Goal: Communication & Community: Share content

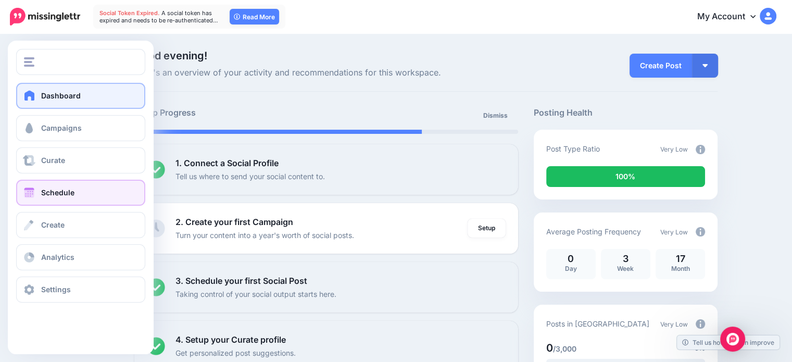
click at [45, 192] on span "Schedule" at bounding box center [57, 192] width 33 height 9
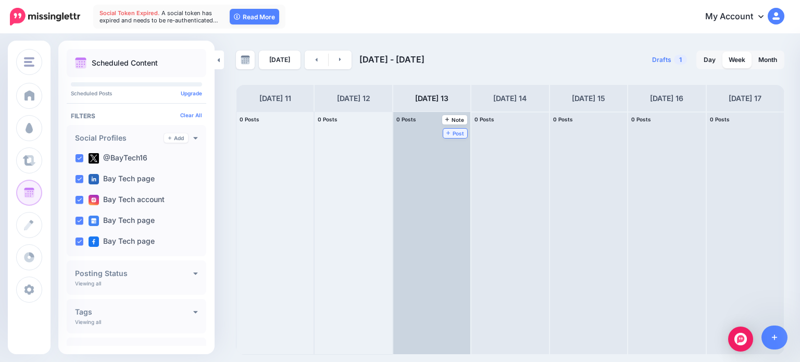
click at [446, 131] on span "Post" at bounding box center [455, 133] width 18 height 5
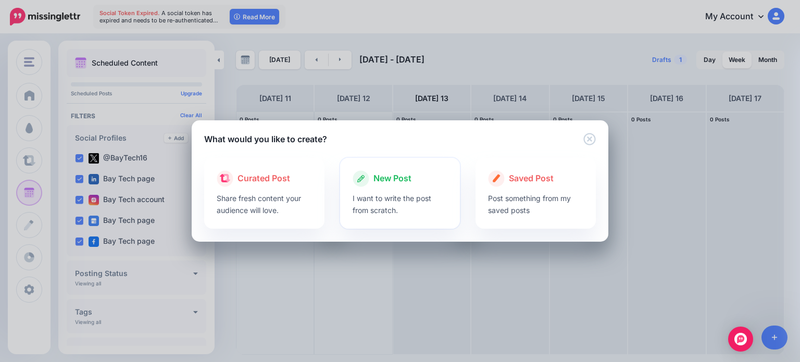
click at [403, 193] on p "I want to write the post from scratch." at bounding box center [400, 204] width 95 height 24
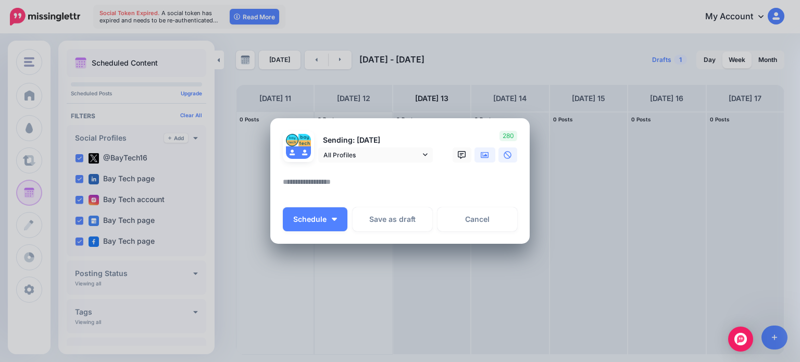
click at [487, 154] on icon at bounding box center [485, 155] width 8 height 8
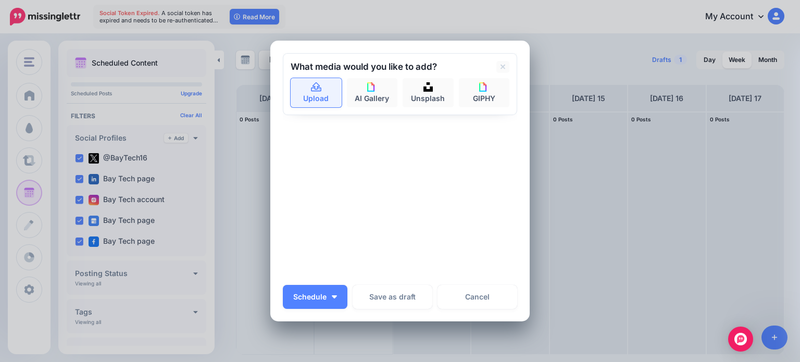
click at [307, 96] on link "Upload" at bounding box center [316, 92] width 51 height 29
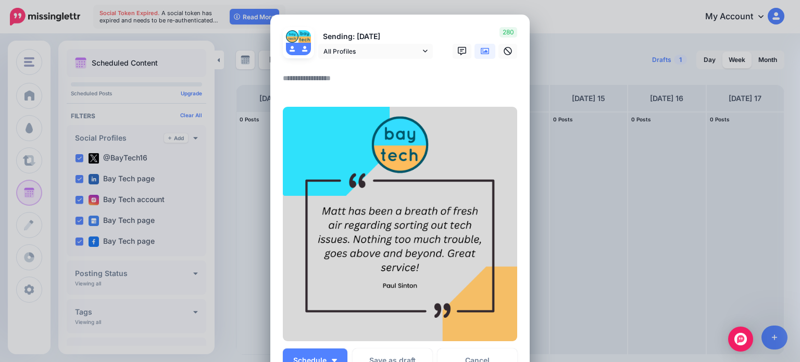
click at [312, 73] on textarea at bounding box center [403, 82] width 240 height 20
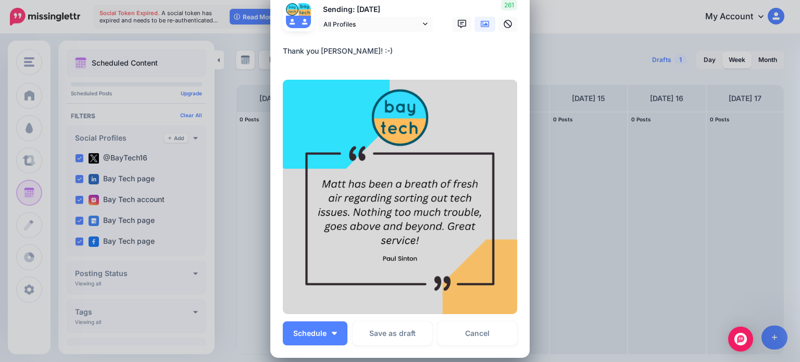
scroll to position [52, 0]
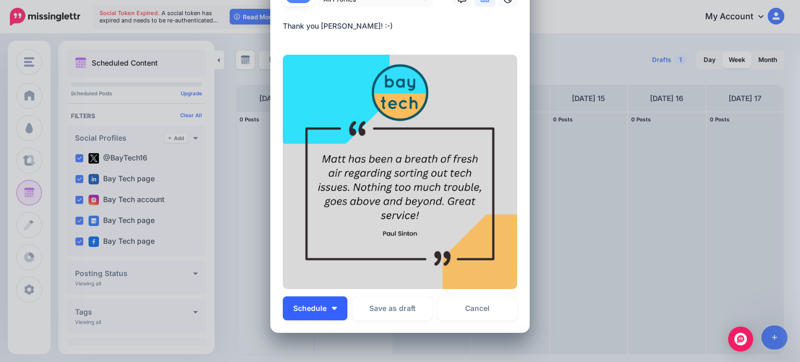
type textarea "**********"
click at [329, 310] on button "Schedule" at bounding box center [315, 308] width 65 height 24
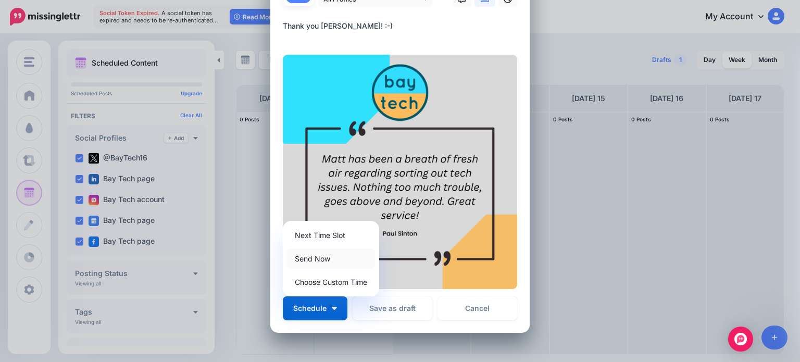
click at [341, 257] on link "Send Now" at bounding box center [331, 258] width 88 height 20
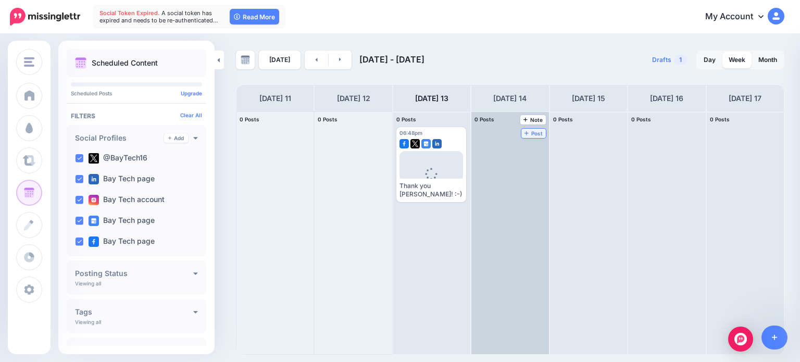
click at [525, 131] on icon at bounding box center [527, 133] width 4 height 4
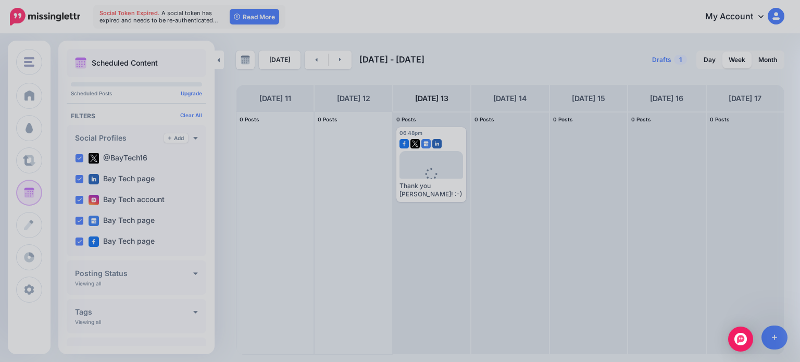
scroll to position [0, 0]
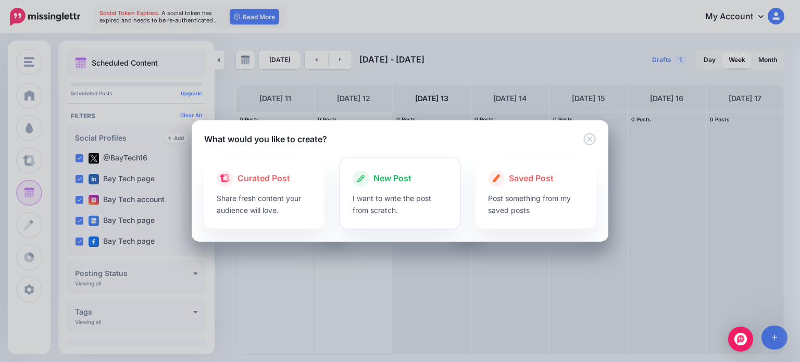
click at [393, 185] on div "New Post" at bounding box center [400, 178] width 95 height 17
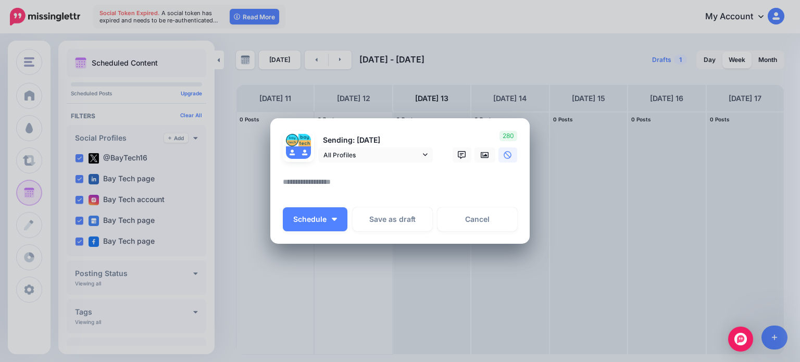
click at [350, 179] on textarea at bounding box center [403, 186] width 240 height 20
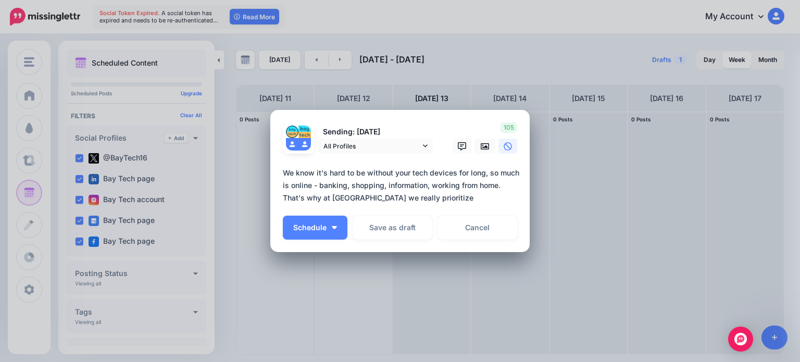
click at [422, 201] on textarea "**********" at bounding box center [403, 186] width 240 height 38
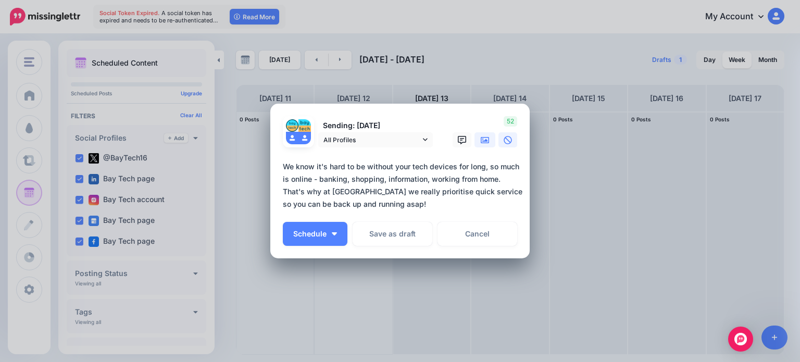
type textarea "**********"
click at [481, 141] on icon at bounding box center [485, 140] width 8 height 6
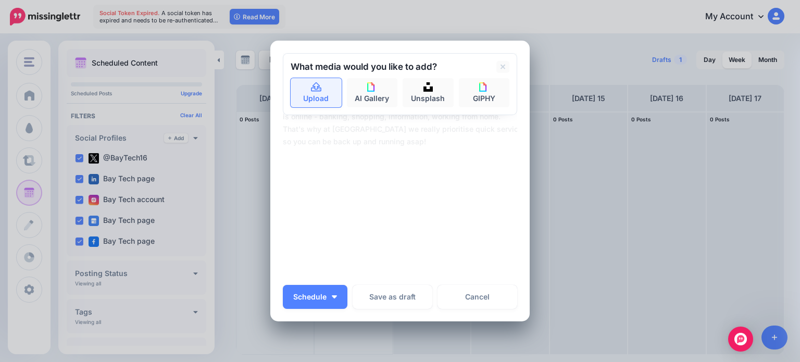
click at [313, 97] on link "Upload" at bounding box center [316, 92] width 51 height 29
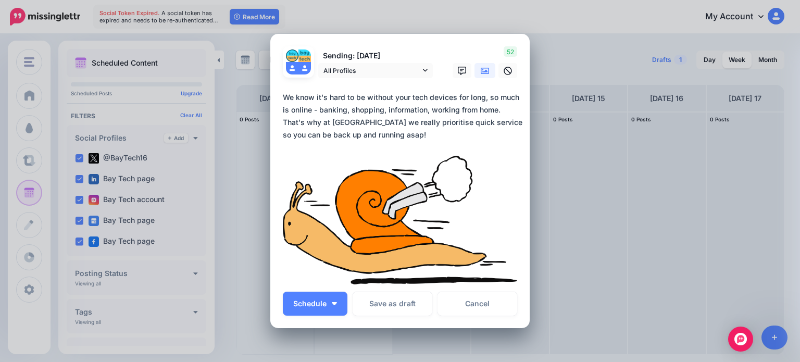
click at [481, 71] on icon at bounding box center [485, 71] width 8 height 6
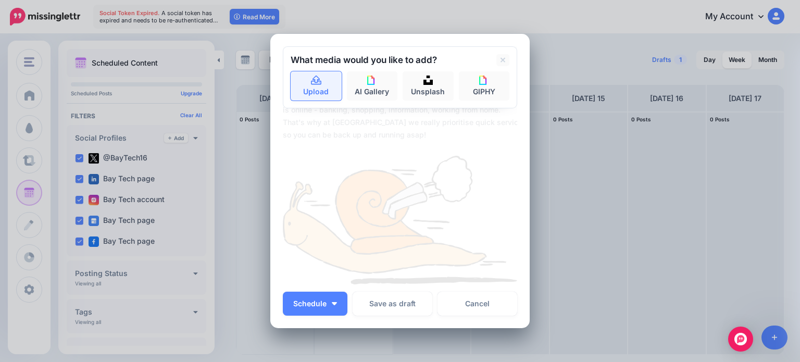
click at [310, 83] on icon at bounding box center [316, 80] width 12 height 9
click at [501, 58] on icon at bounding box center [503, 60] width 5 height 5
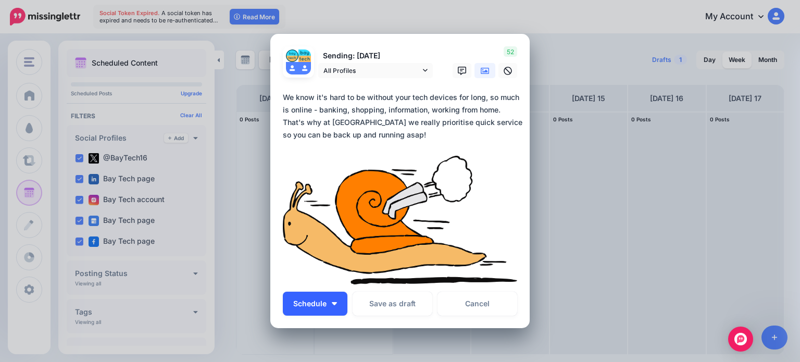
click at [338, 306] on button "Schedule" at bounding box center [315, 304] width 65 height 24
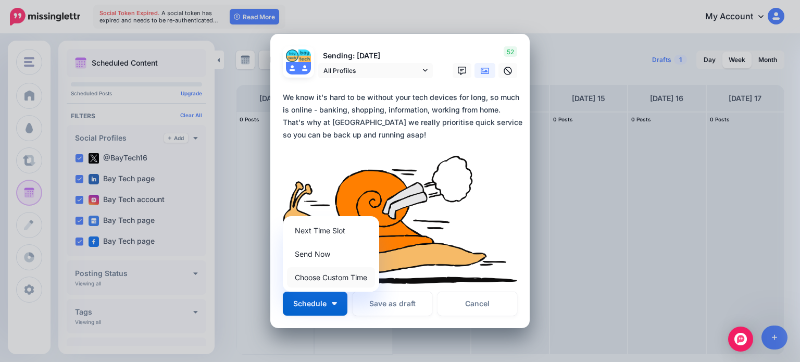
click at [331, 279] on link "Choose Custom Time" at bounding box center [331, 277] width 88 height 20
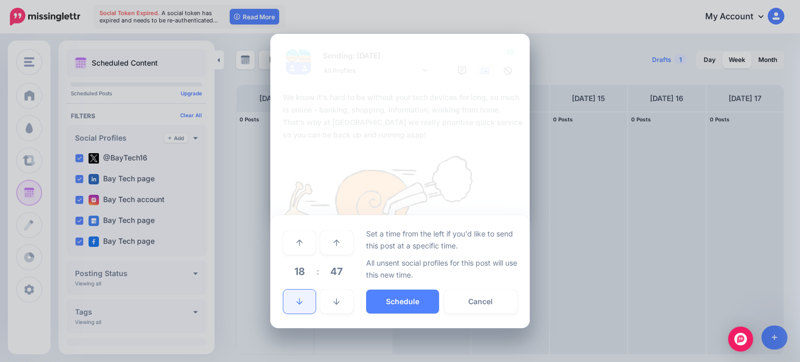
click at [305, 301] on link at bounding box center [299, 302] width 32 height 24
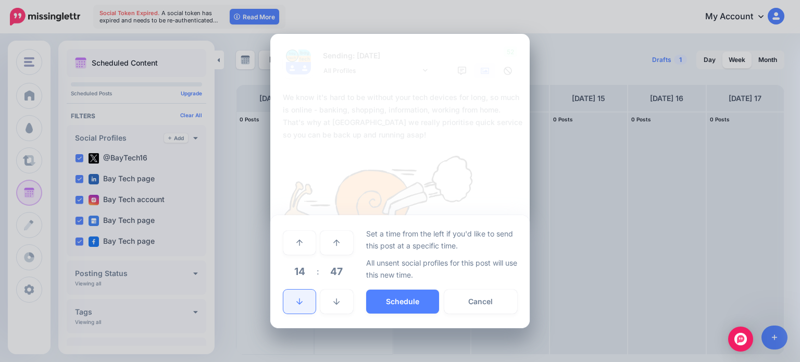
click at [305, 301] on link at bounding box center [299, 302] width 32 height 24
click at [394, 296] on button "Schedule" at bounding box center [402, 302] width 73 height 24
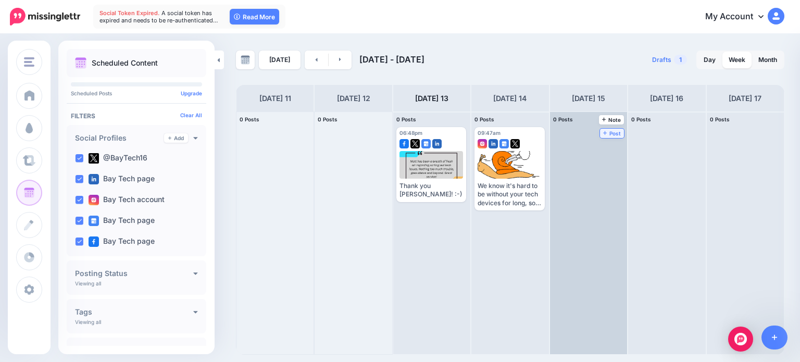
click at [603, 131] on span "Post" at bounding box center [612, 133] width 18 height 5
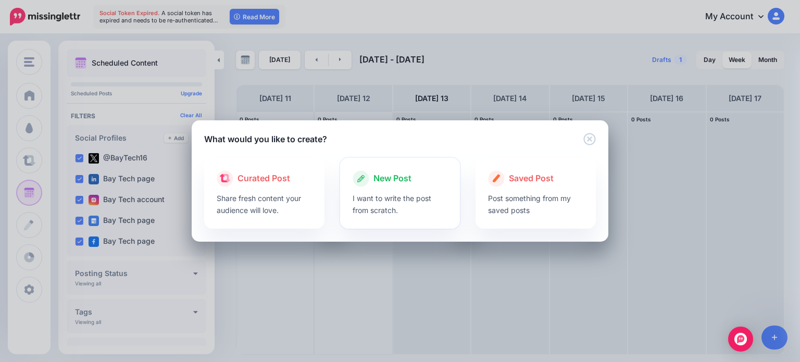
click at [417, 185] on div "New Post" at bounding box center [400, 178] width 95 height 17
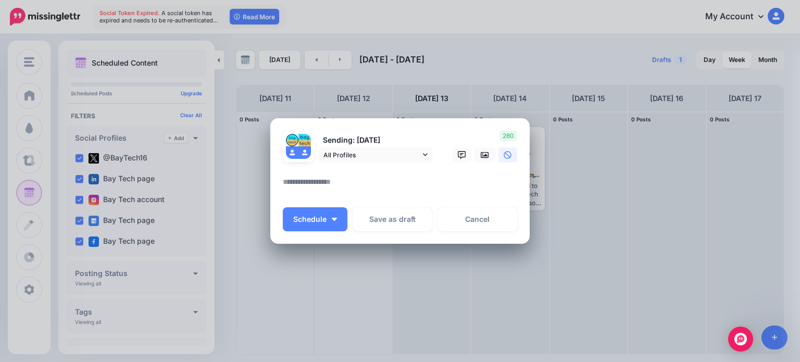
click at [377, 183] on textarea at bounding box center [403, 186] width 240 height 20
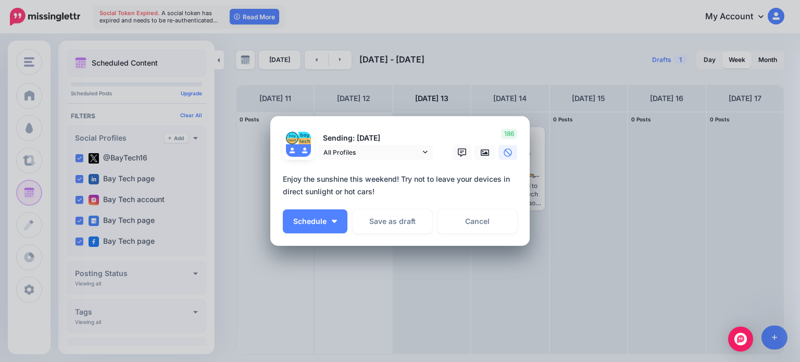
click at [401, 179] on textarea "**********" at bounding box center [403, 185] width 240 height 25
click at [385, 189] on textarea "**********" at bounding box center [403, 185] width 240 height 25
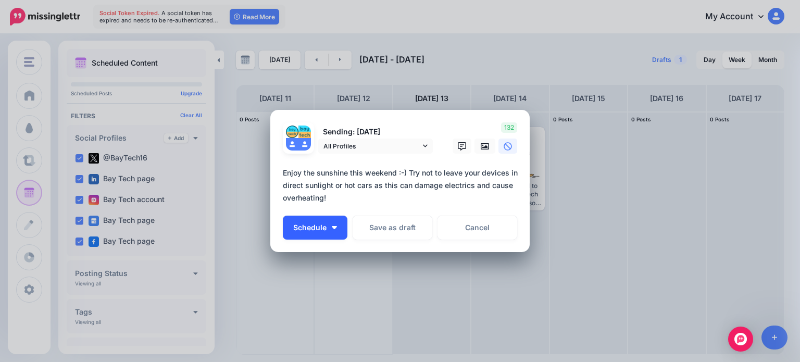
type textarea "**********"
click at [332, 228] on img "button" at bounding box center [334, 227] width 5 height 3
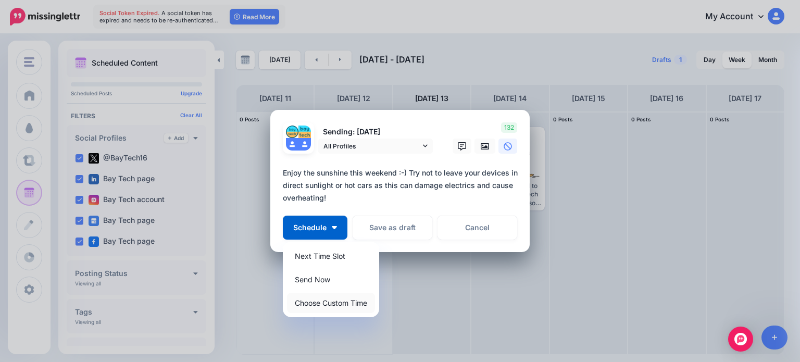
click at [349, 301] on link "Choose Custom Time" at bounding box center [331, 303] width 88 height 20
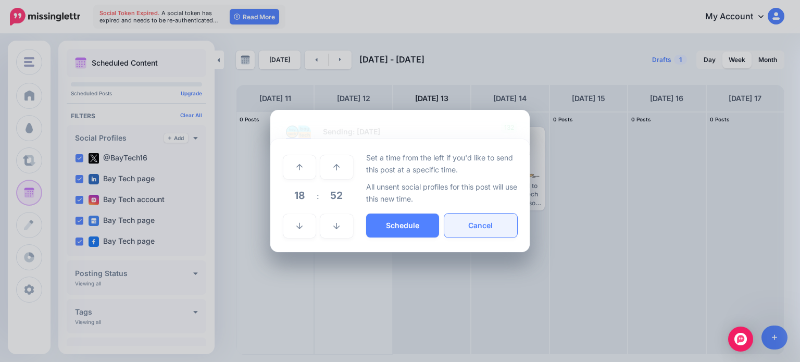
click at [508, 229] on button "Cancel" at bounding box center [480, 226] width 73 height 24
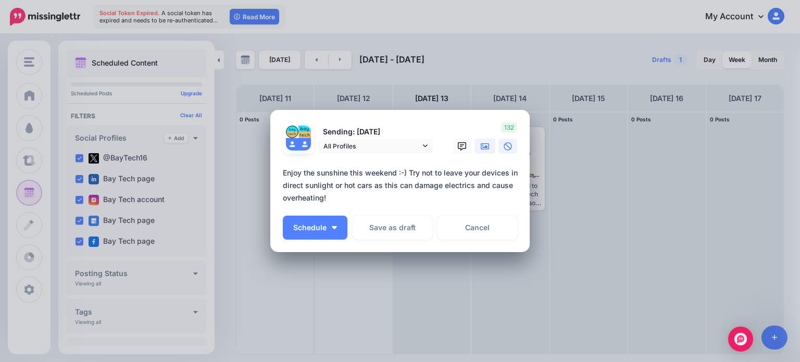
click at [483, 153] on link at bounding box center [485, 146] width 21 height 15
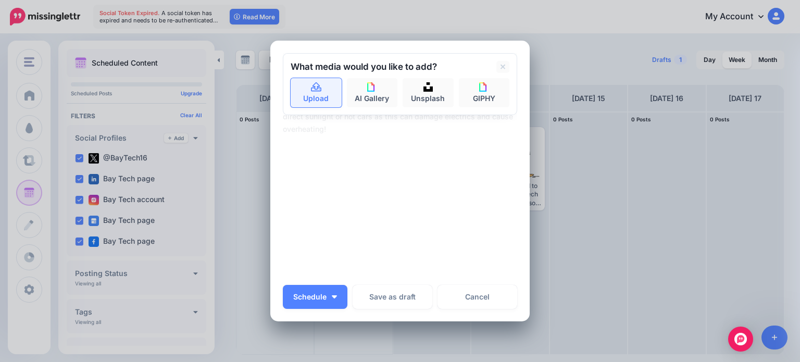
click at [325, 98] on link "Upload" at bounding box center [316, 92] width 51 height 29
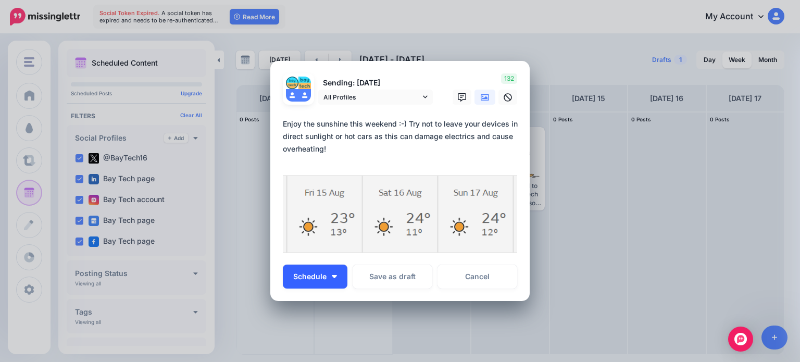
click at [334, 279] on button "Schedule" at bounding box center [315, 277] width 65 height 24
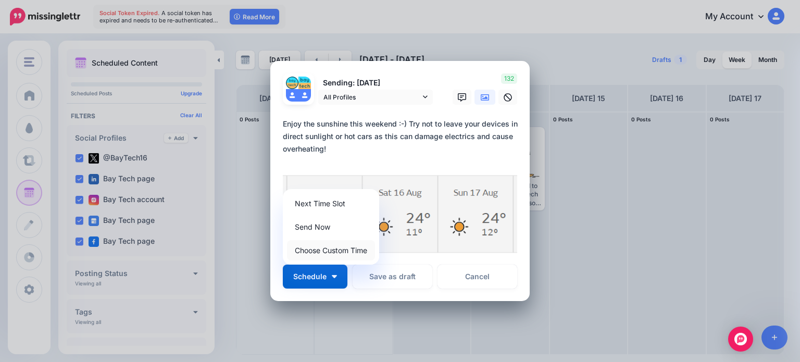
click at [335, 253] on link "Choose Custom Time" at bounding box center [331, 250] width 88 height 20
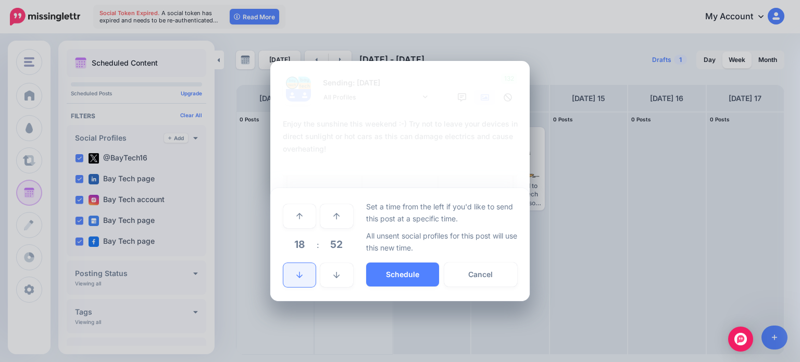
click at [301, 278] on icon at bounding box center [299, 274] width 6 height 7
click at [409, 278] on button "Schedule" at bounding box center [402, 275] width 73 height 24
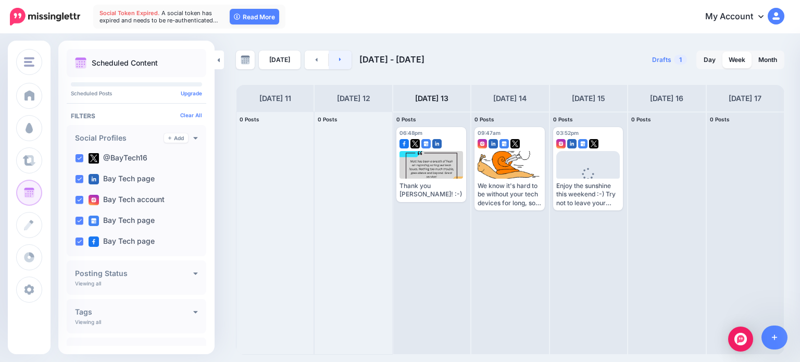
click at [341, 56] on link at bounding box center [340, 60] width 23 height 19
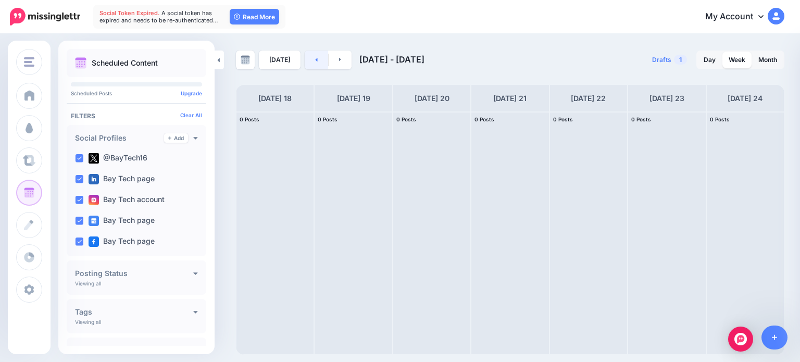
click at [320, 63] on link at bounding box center [316, 60] width 23 height 19
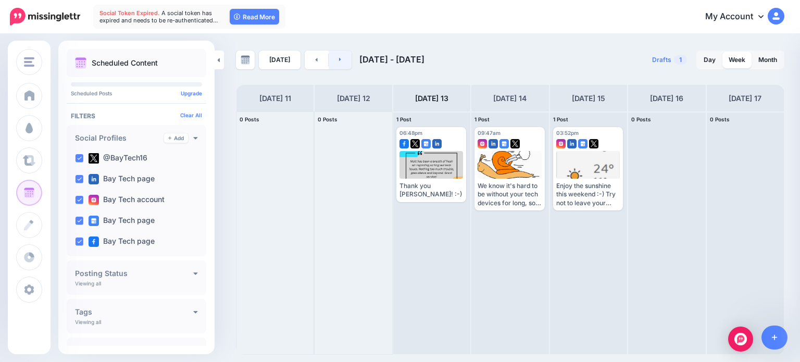
click at [346, 59] on link at bounding box center [340, 60] width 23 height 19
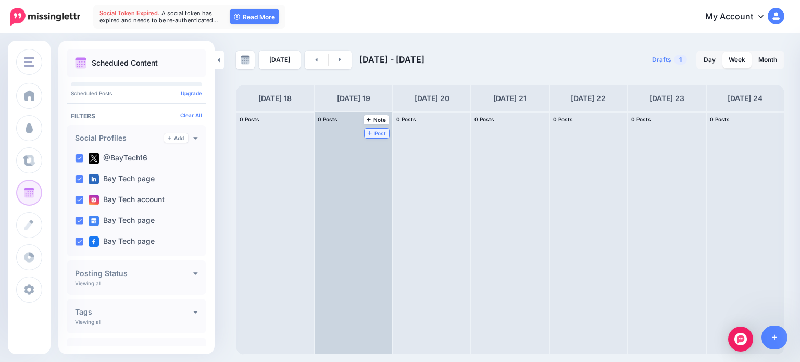
click at [365, 129] on link "Post" at bounding box center [377, 133] width 24 height 9
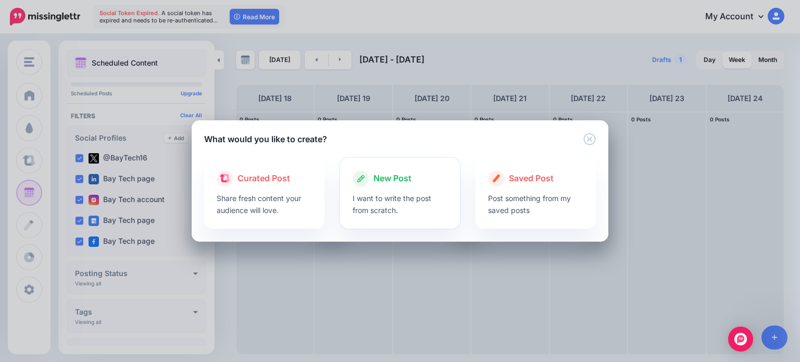
click at [383, 187] on div at bounding box center [400, 189] width 95 height 5
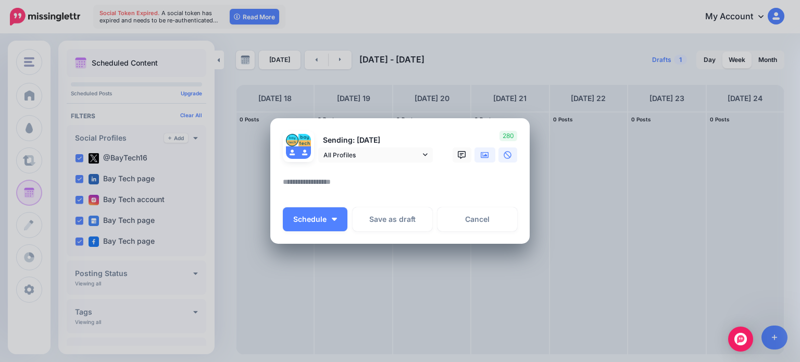
click at [485, 156] on icon at bounding box center [485, 155] width 8 height 6
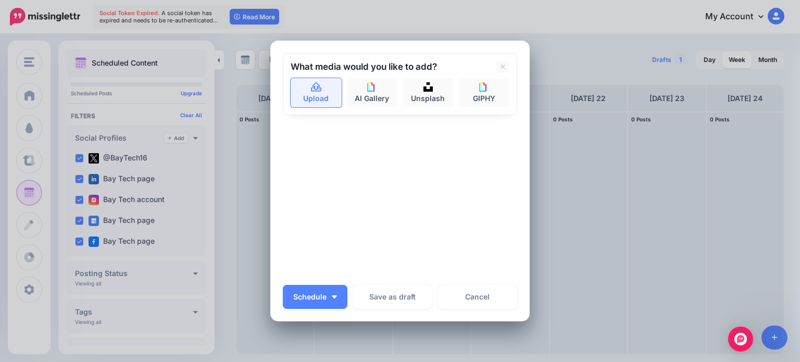
click at [307, 95] on link "Upload" at bounding box center [316, 92] width 51 height 29
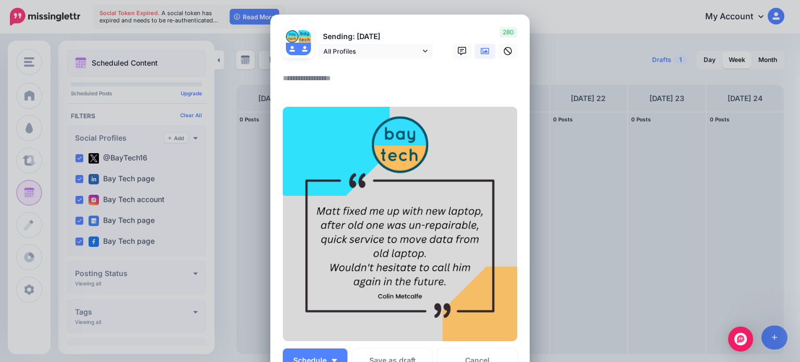
click at [369, 91] on textarea at bounding box center [403, 82] width 240 height 20
type textarea "*"
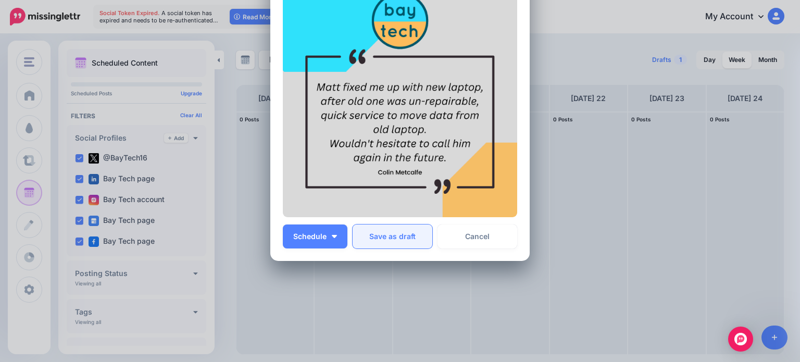
scroll to position [156, 0]
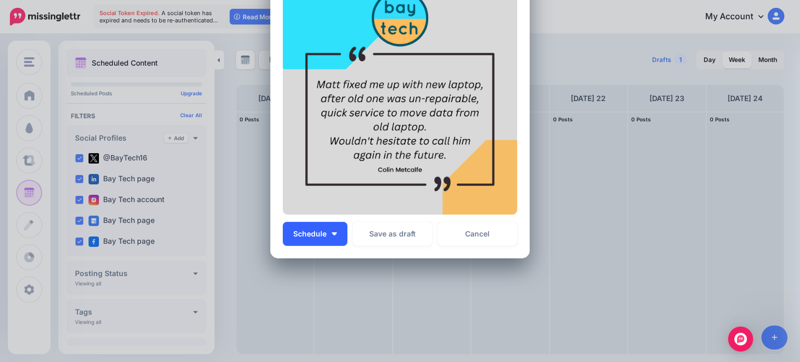
click at [331, 231] on button "Schedule" at bounding box center [315, 234] width 65 height 24
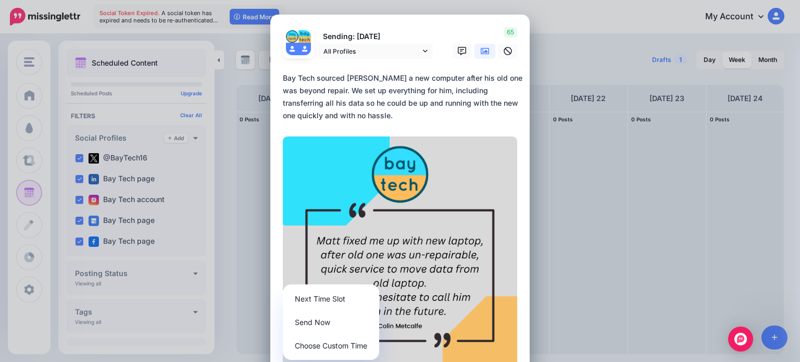
scroll to position [0, 0]
click at [356, 113] on textarea "**********" at bounding box center [403, 97] width 240 height 50
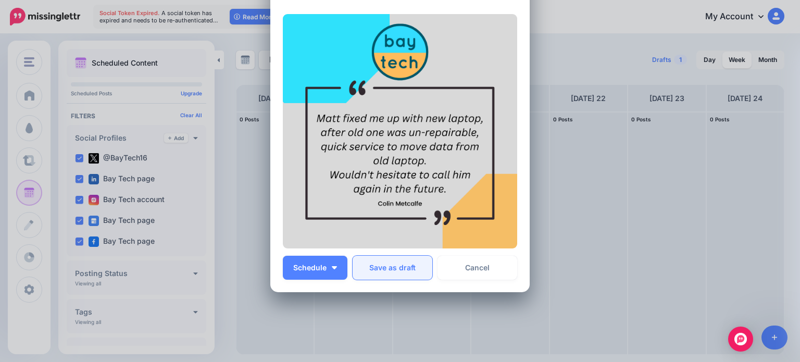
scroll to position [156, 0]
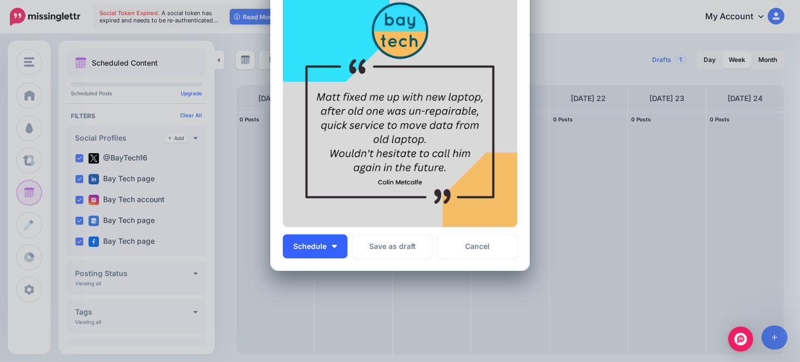
type textarea "**********"
click at [332, 247] on img "button" at bounding box center [334, 246] width 5 height 3
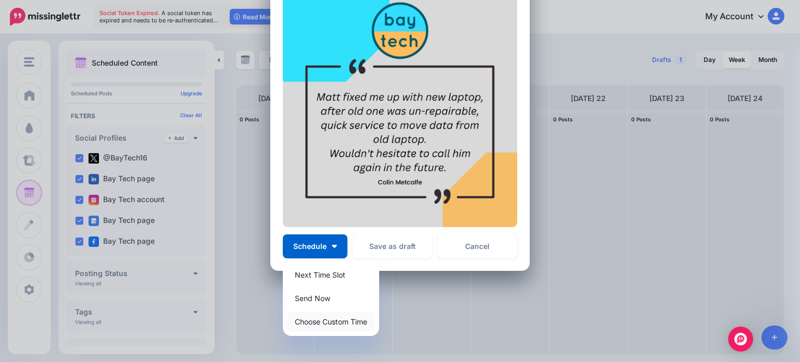
click at [333, 321] on link "Choose Custom Time" at bounding box center [331, 322] width 88 height 20
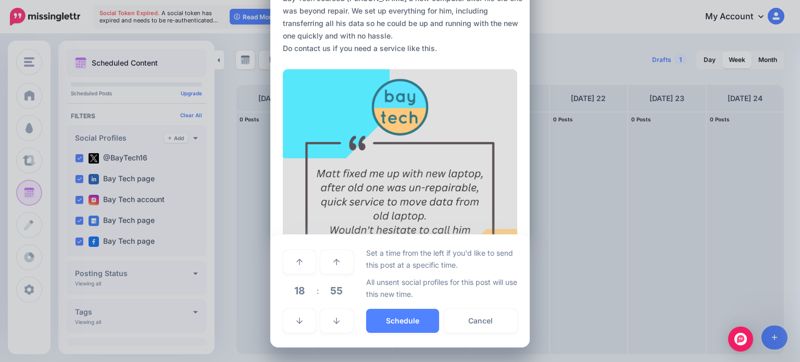
scroll to position [79, 0]
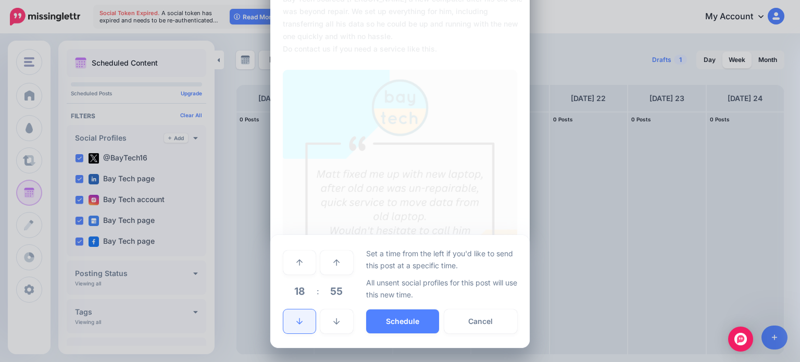
click at [300, 317] on link at bounding box center [299, 321] width 32 height 24
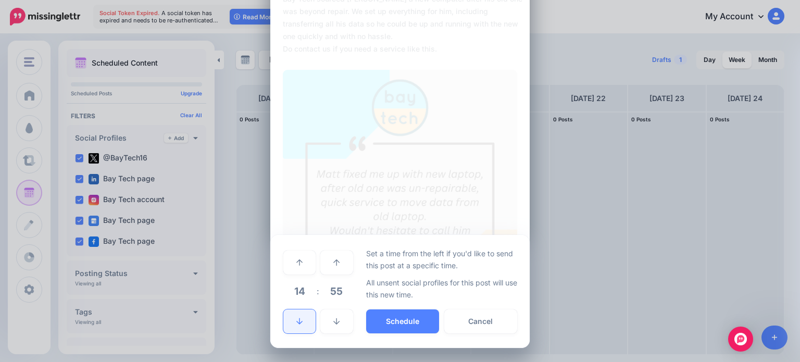
click at [300, 317] on link at bounding box center [299, 321] width 32 height 24
click at [410, 322] on button "Schedule" at bounding box center [402, 321] width 73 height 24
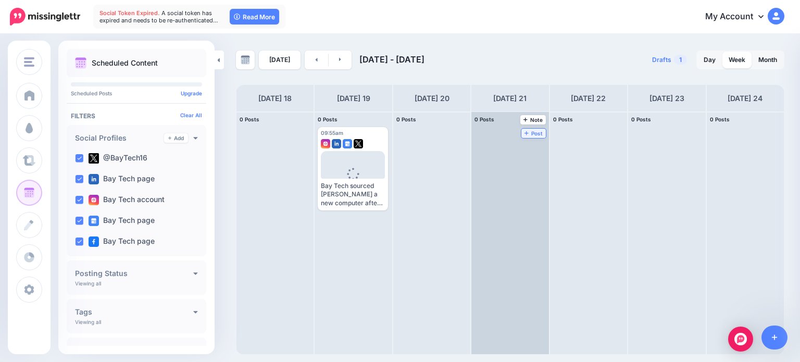
click at [525, 131] on span "Post" at bounding box center [534, 133] width 18 height 5
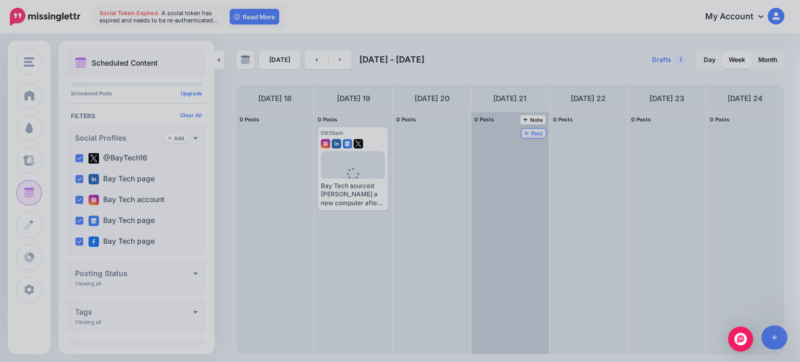
scroll to position [0, 0]
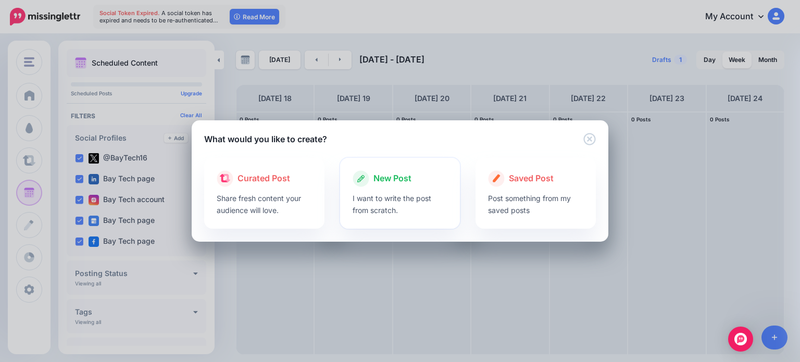
click at [398, 193] on p "I want to write the post from scratch." at bounding box center [400, 204] width 95 height 24
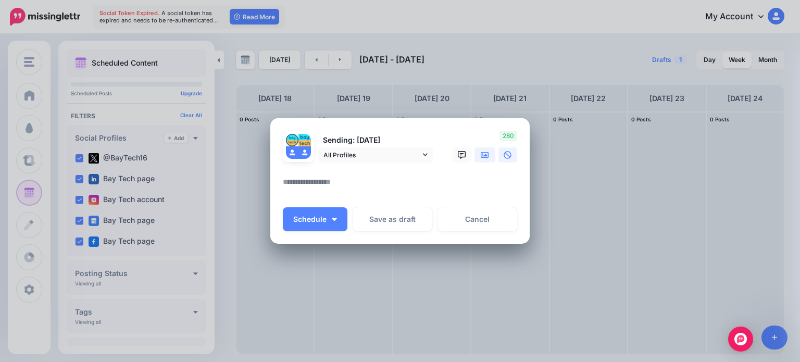
click at [486, 158] on icon at bounding box center [485, 155] width 8 height 6
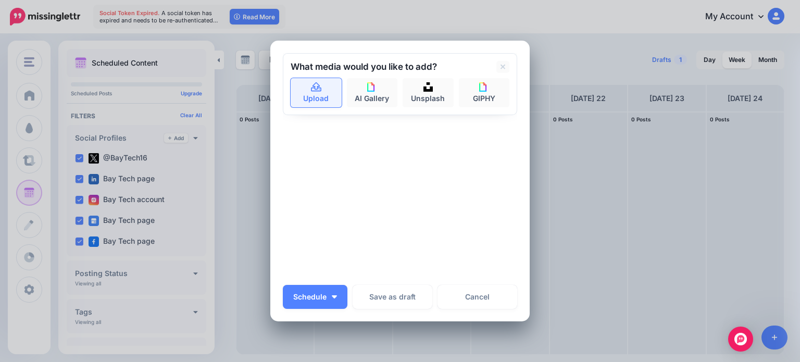
click at [302, 88] on link "Upload" at bounding box center [316, 92] width 51 height 29
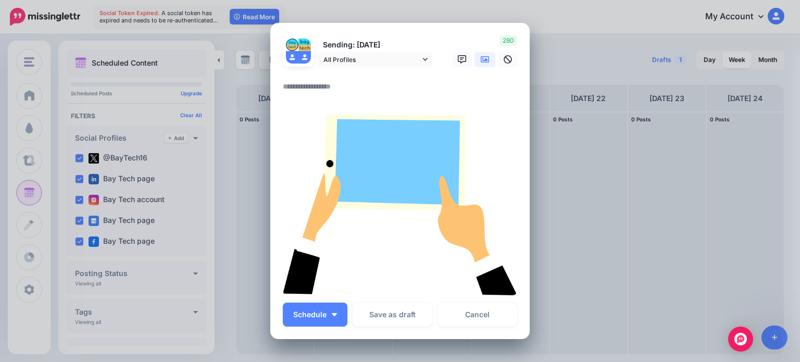
click at [306, 85] on textarea at bounding box center [403, 90] width 240 height 20
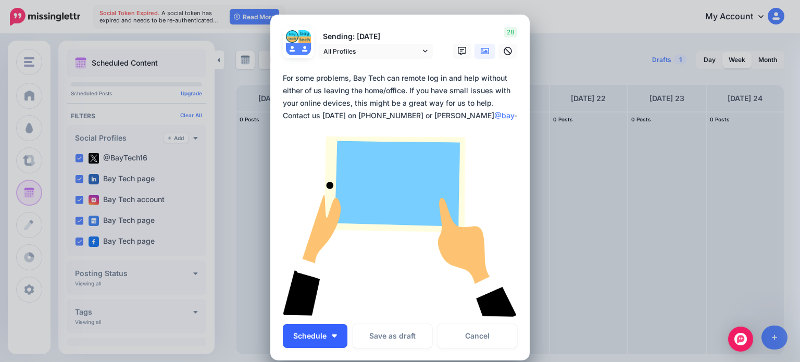
type textarea "**********"
click at [335, 337] on button "Schedule" at bounding box center [315, 336] width 65 height 24
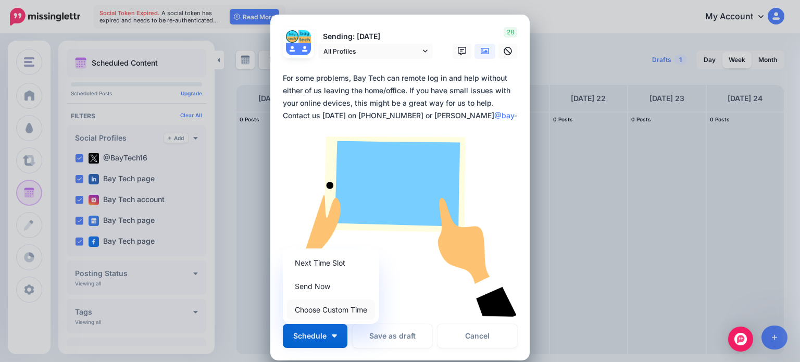
click at [342, 306] on link "Choose Custom Time" at bounding box center [331, 310] width 88 height 20
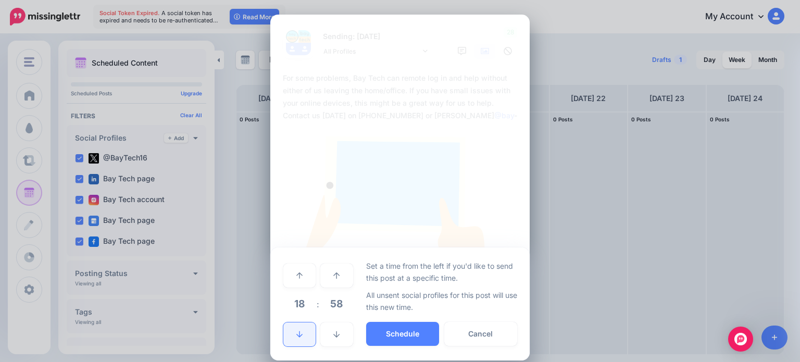
click at [292, 342] on link at bounding box center [299, 334] width 32 height 24
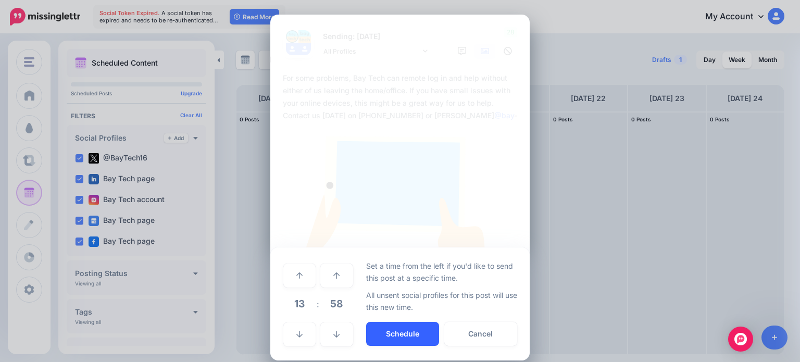
click at [404, 328] on button "Schedule" at bounding box center [402, 334] width 73 height 24
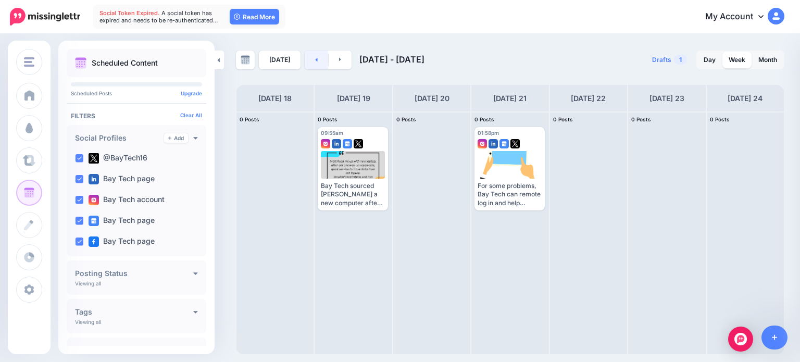
click at [307, 64] on link at bounding box center [316, 60] width 23 height 19
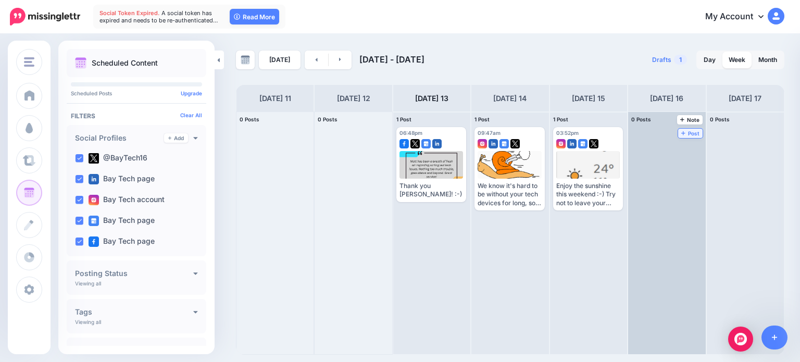
click at [681, 131] on span "Post" at bounding box center [690, 133] width 18 height 5
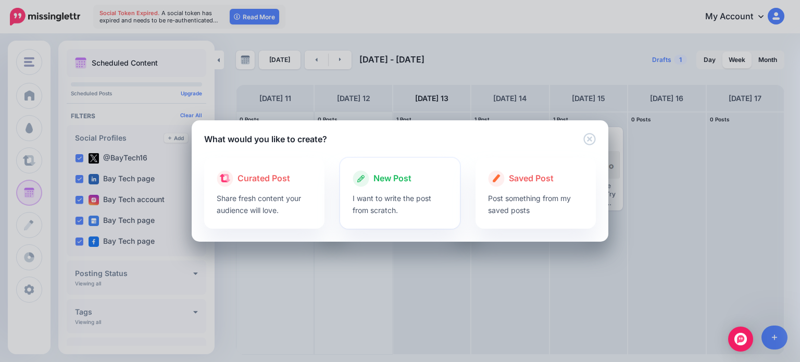
click at [401, 189] on div at bounding box center [400, 189] width 95 height 5
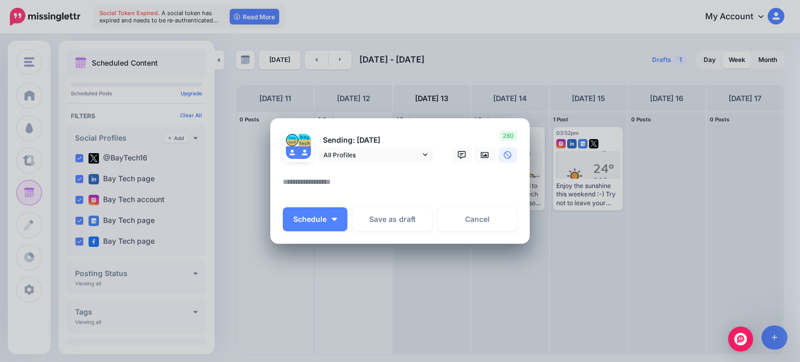
click at [338, 181] on textarea at bounding box center [403, 186] width 240 height 20
paste textarea "**********"
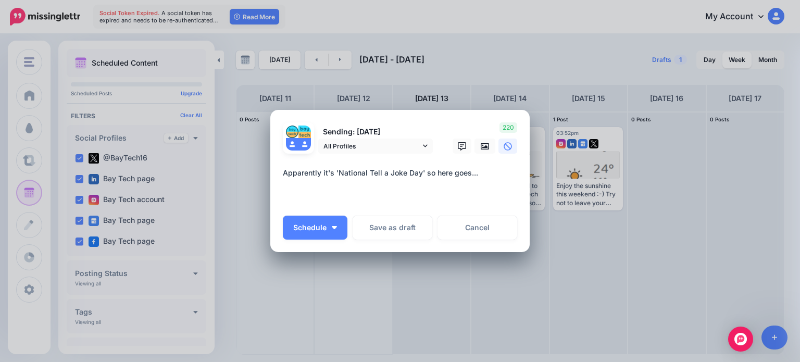
paste textarea "**********"
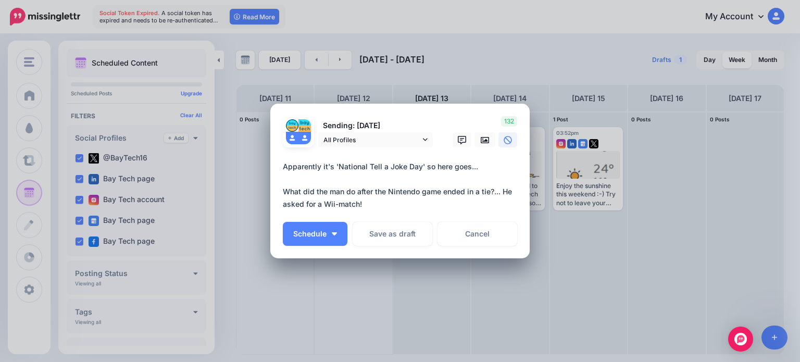
type textarea "**********"
click at [481, 146] on link at bounding box center [485, 139] width 21 height 15
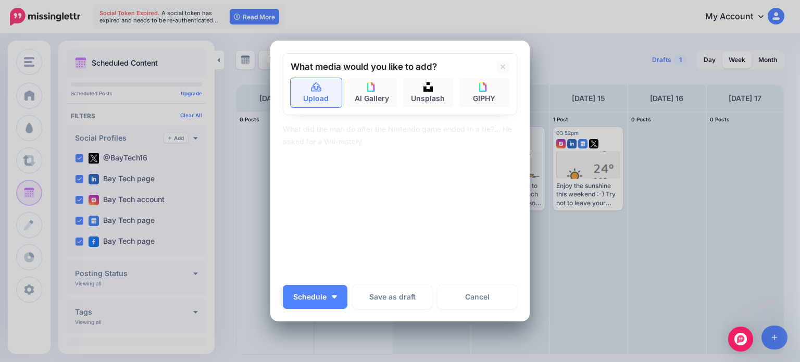
click at [325, 105] on link "Upload" at bounding box center [316, 92] width 51 height 29
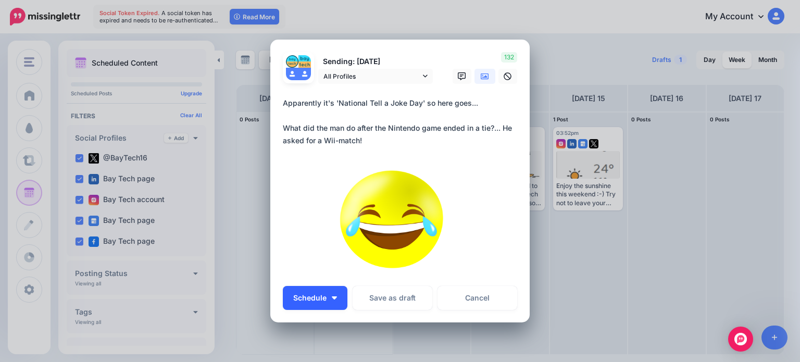
click at [332, 296] on img "button" at bounding box center [334, 297] width 5 height 3
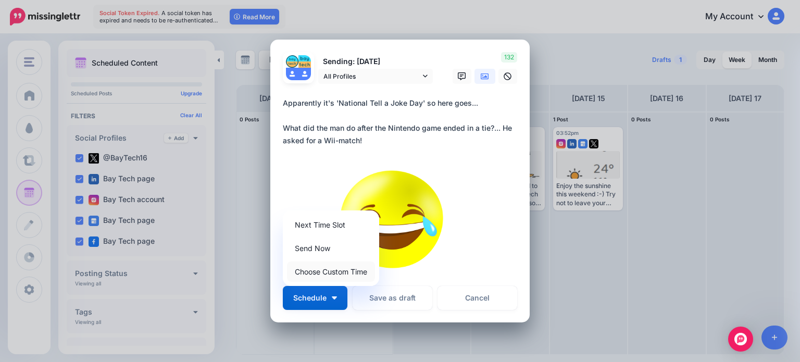
click at [339, 272] on link "Choose Custom Time" at bounding box center [331, 272] width 88 height 20
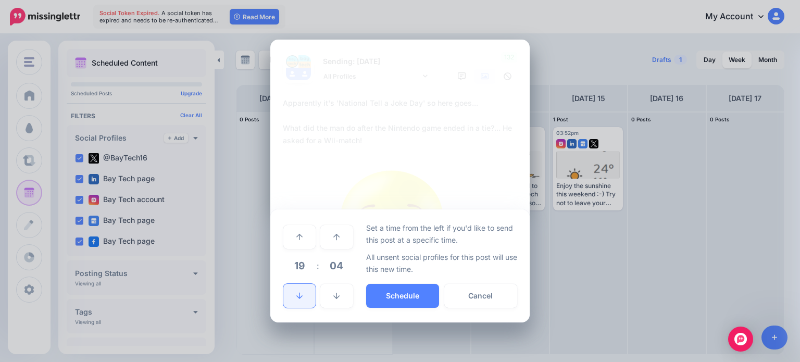
click at [295, 294] on link at bounding box center [299, 296] width 32 height 24
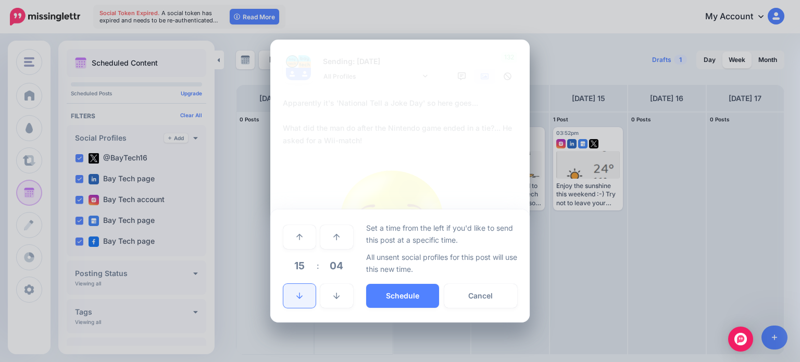
click at [295, 294] on link at bounding box center [299, 296] width 32 height 24
click at [396, 291] on button "Schedule" at bounding box center [402, 296] width 73 height 24
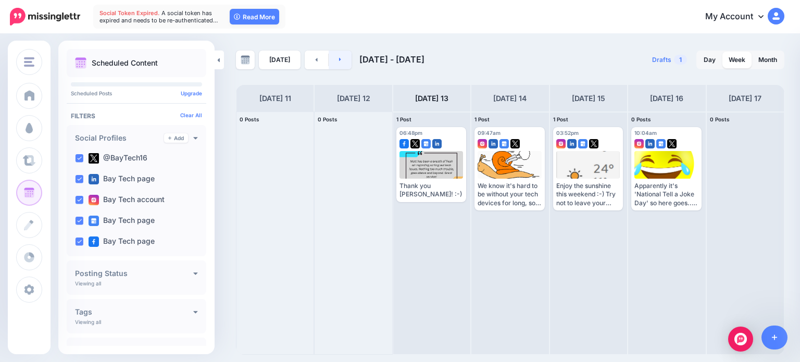
click at [340, 60] on link at bounding box center [340, 60] width 23 height 19
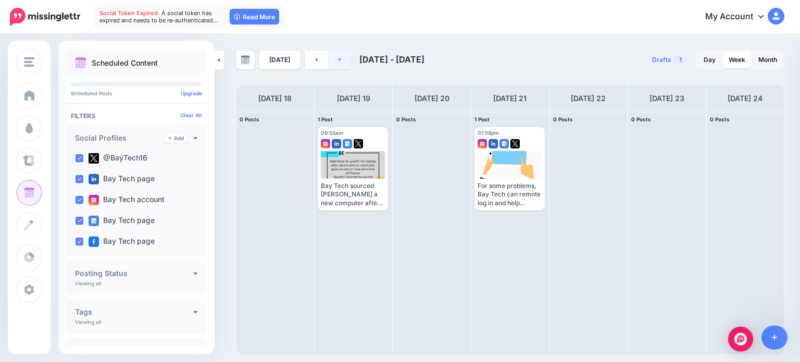
click at [339, 60] on link at bounding box center [340, 60] width 23 height 19
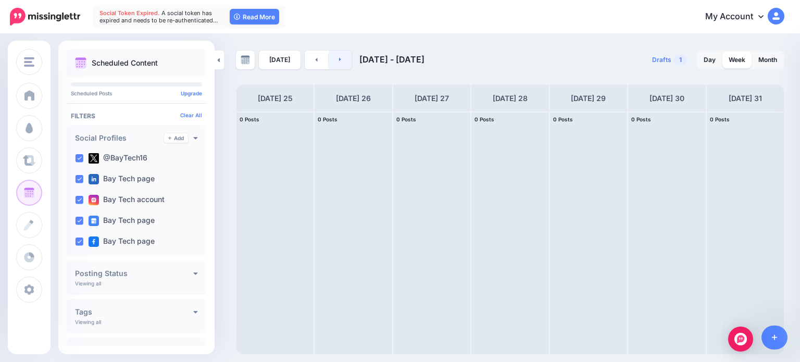
click at [339, 60] on link at bounding box center [340, 60] width 23 height 19
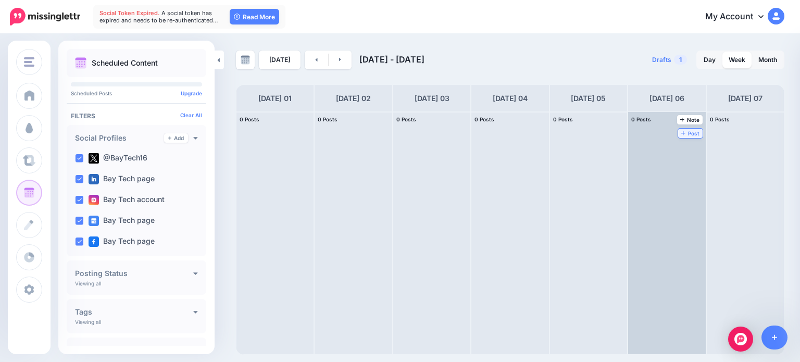
click at [681, 131] on span "Post" at bounding box center [690, 133] width 18 height 5
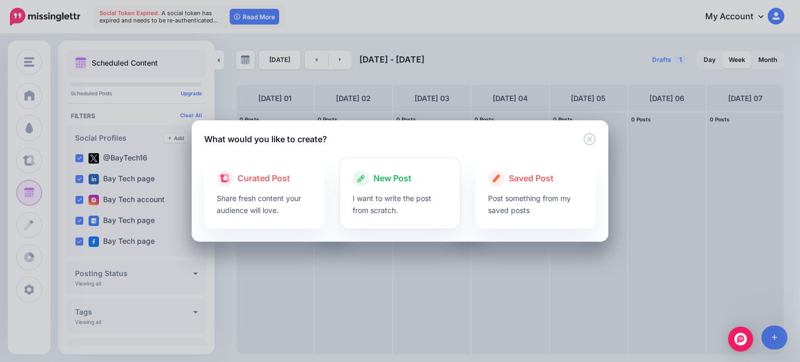
click at [390, 190] on div at bounding box center [400, 189] width 95 height 5
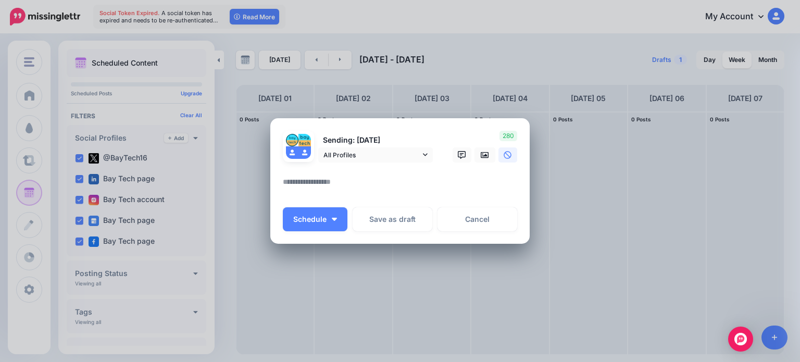
click at [317, 180] on textarea at bounding box center [403, 186] width 240 height 20
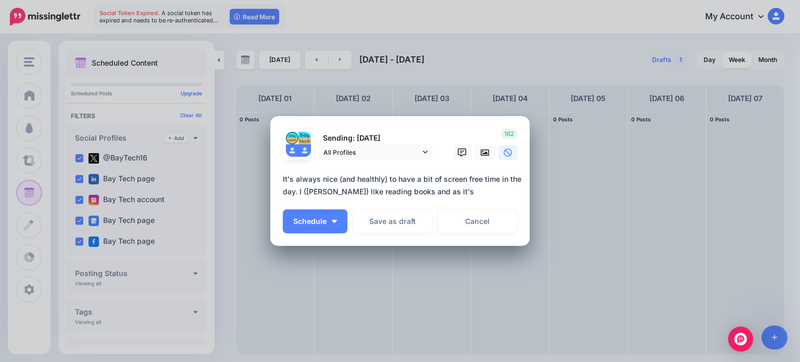
paste textarea "**********"
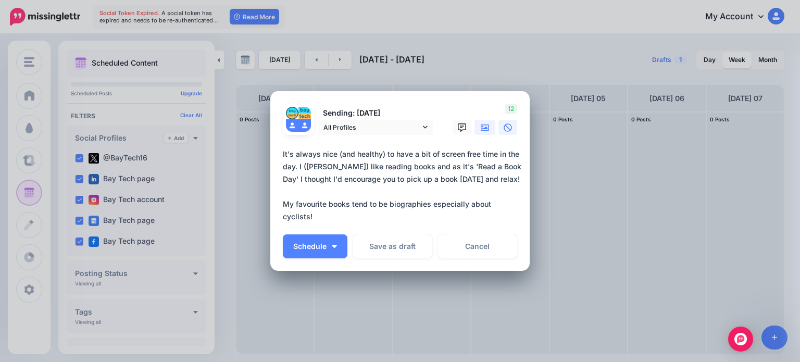
type textarea "**********"
click at [482, 128] on icon at bounding box center [485, 128] width 8 height 6
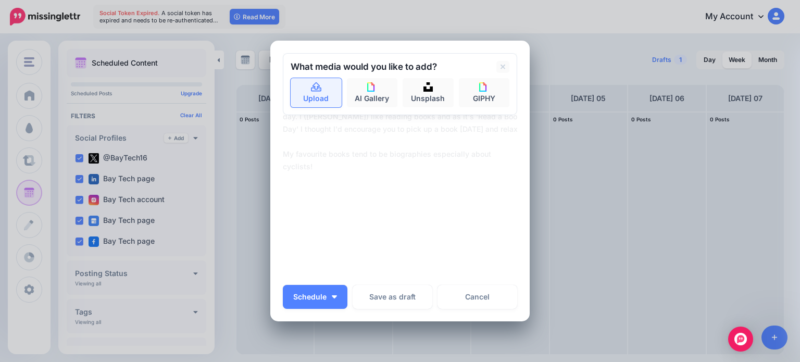
click at [317, 98] on link "Upload" at bounding box center [316, 92] width 51 height 29
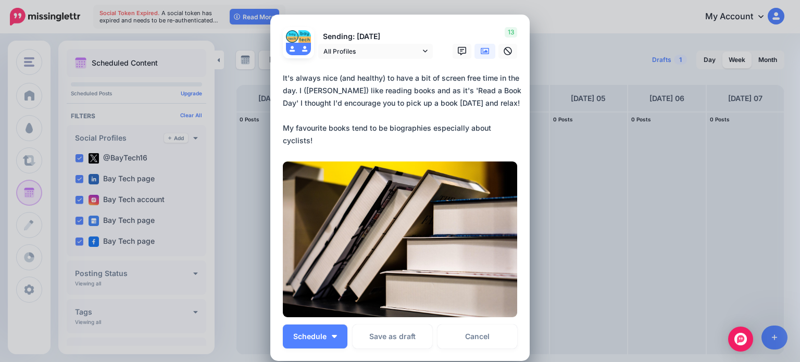
click at [335, 146] on textarea "**********" at bounding box center [403, 109] width 240 height 75
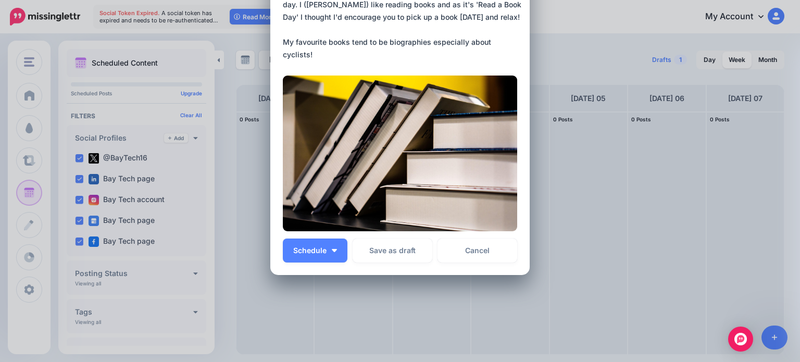
scroll to position [104, 0]
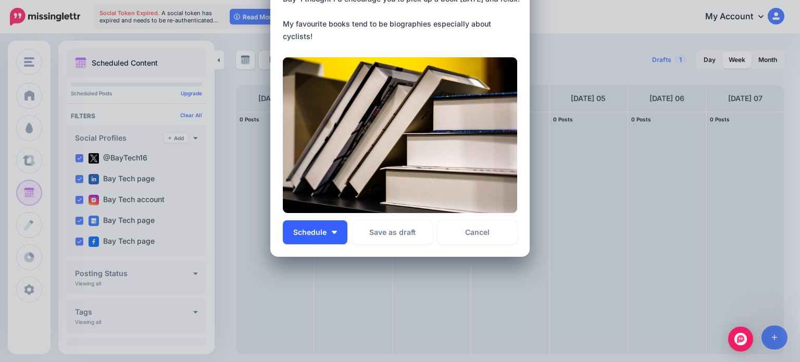
click at [336, 236] on button "Schedule" at bounding box center [315, 232] width 65 height 24
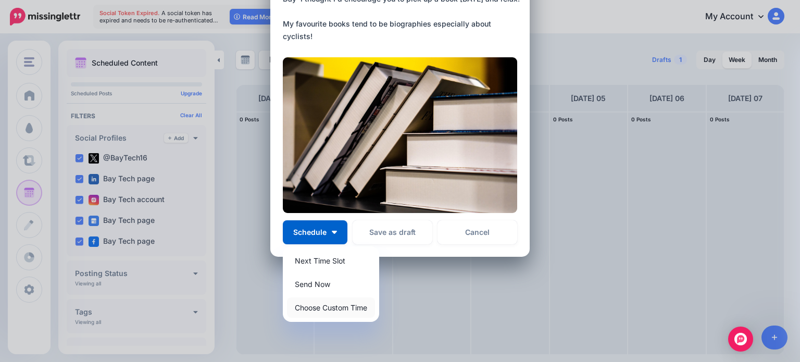
click at [335, 309] on link "Choose Custom Time" at bounding box center [331, 307] width 88 height 20
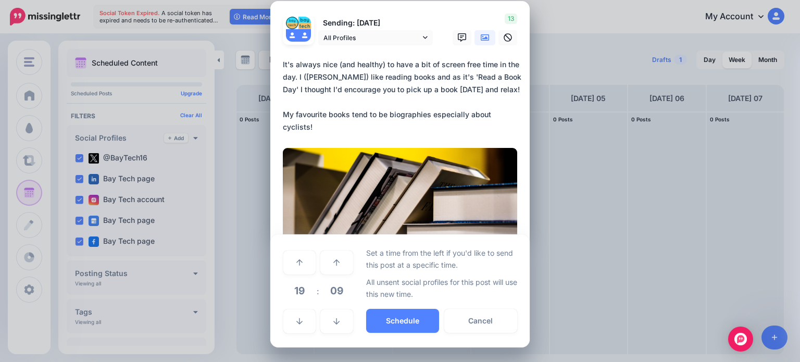
scroll to position [13, 0]
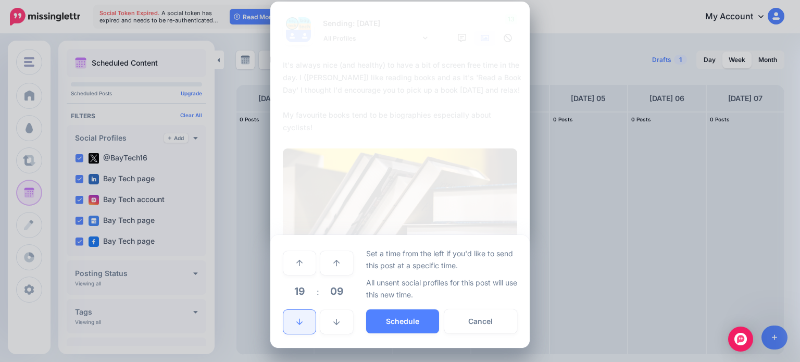
click at [300, 328] on link at bounding box center [299, 322] width 32 height 24
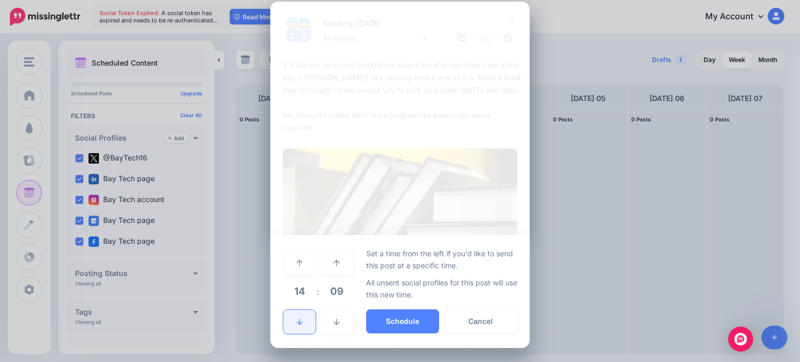
click at [300, 328] on link at bounding box center [299, 322] width 32 height 24
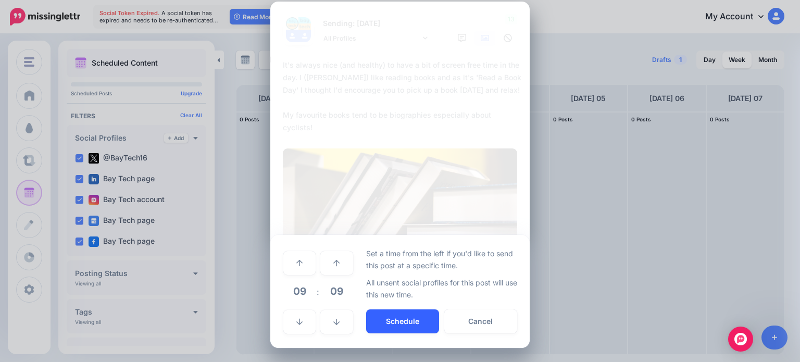
click at [394, 319] on button "Schedule" at bounding box center [402, 321] width 73 height 24
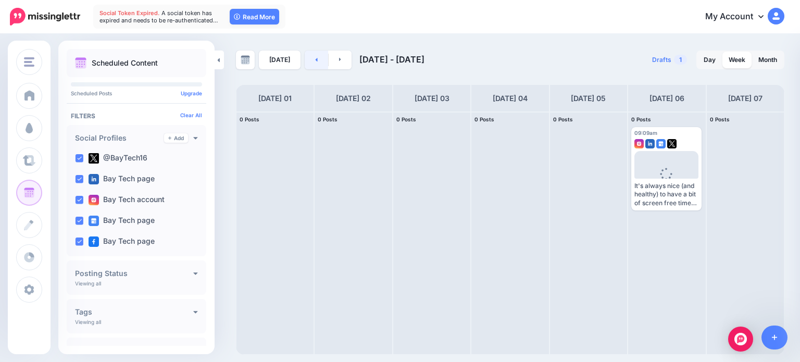
click at [312, 61] on link at bounding box center [316, 60] width 23 height 19
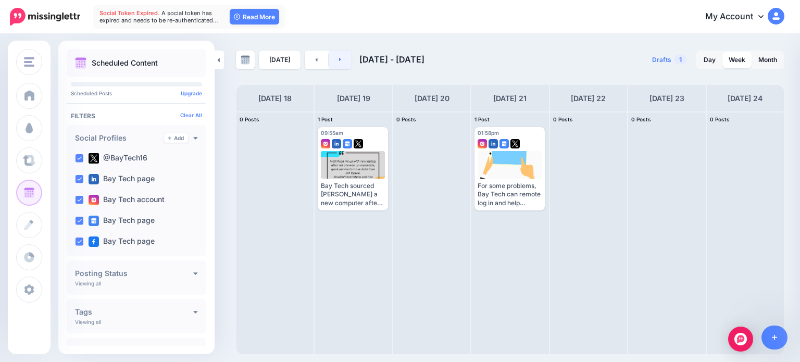
click at [335, 65] on link at bounding box center [340, 60] width 23 height 19
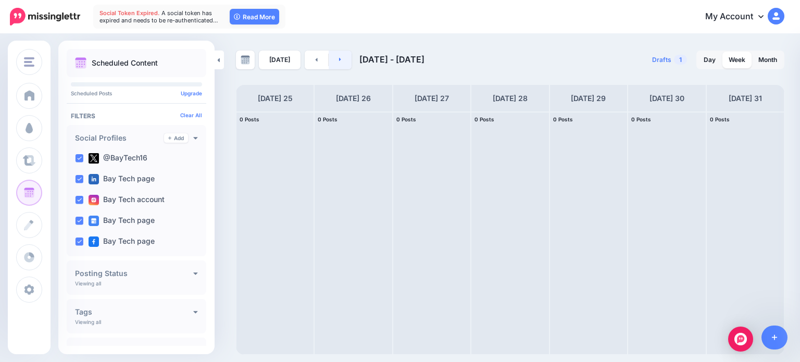
click at [337, 64] on link at bounding box center [340, 60] width 23 height 19
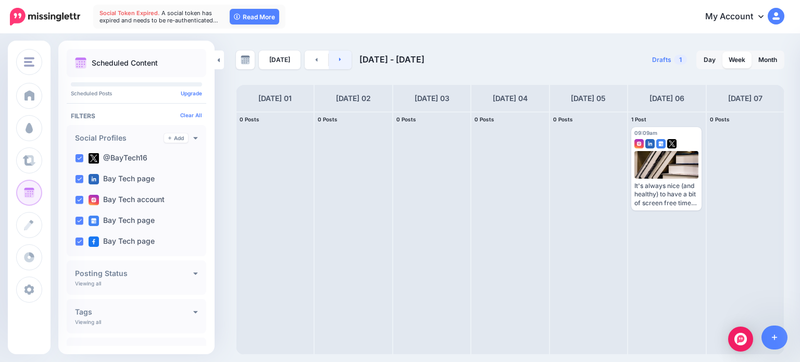
click at [337, 64] on link at bounding box center [340, 60] width 23 height 19
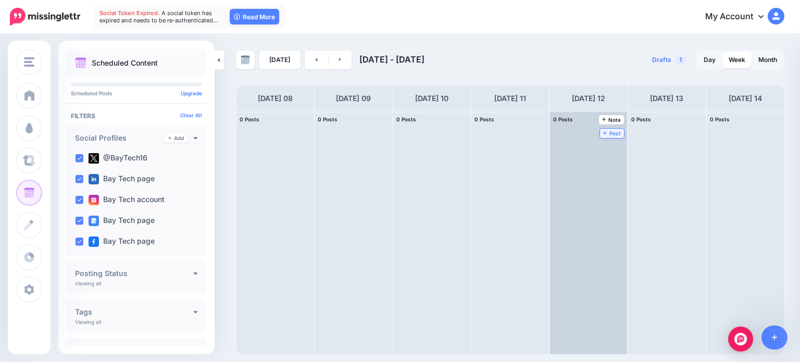
click at [603, 131] on span "Post" at bounding box center [612, 133] width 18 height 5
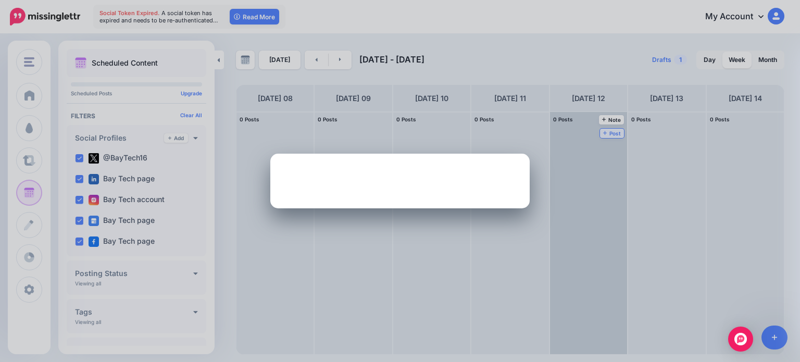
scroll to position [0, 0]
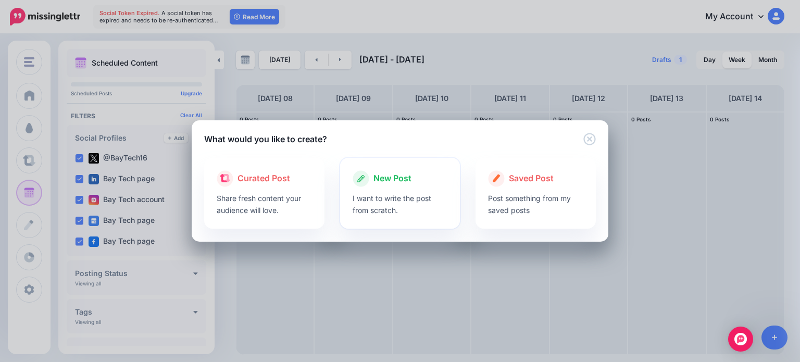
click at [414, 185] on div "New Post" at bounding box center [400, 178] width 95 height 17
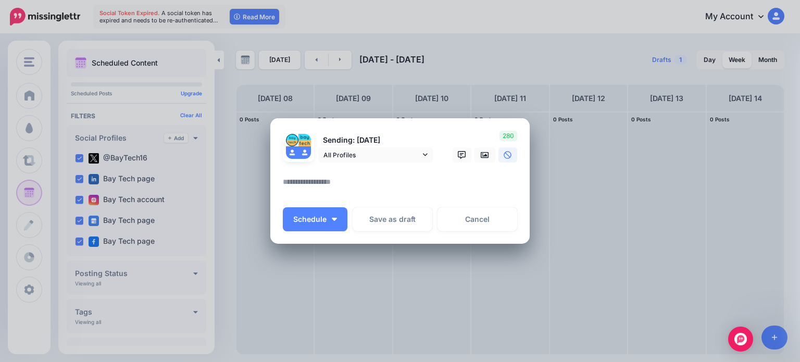
click at [379, 181] on textarea at bounding box center [403, 186] width 240 height 20
paste textarea "**********"
click at [404, 184] on textarea "**********" at bounding box center [403, 186] width 240 height 20
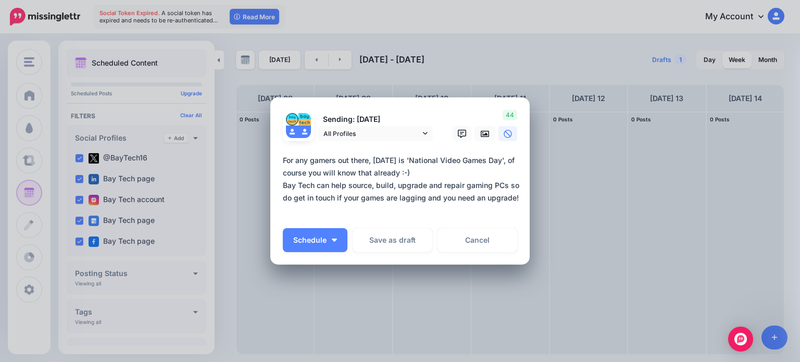
type textarea "**********"
click at [481, 139] on link at bounding box center [485, 133] width 21 height 15
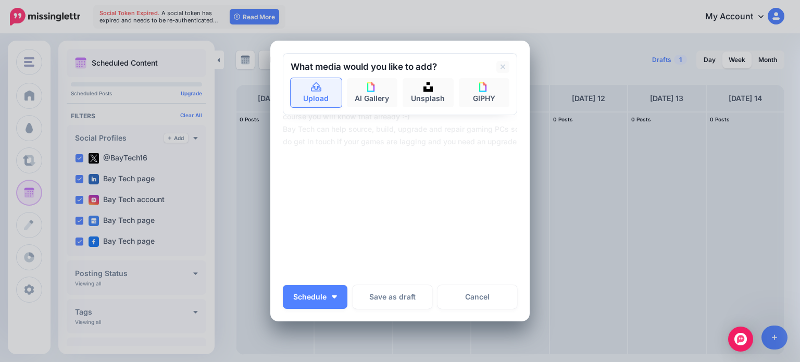
click at [319, 96] on link "Upload" at bounding box center [316, 92] width 51 height 29
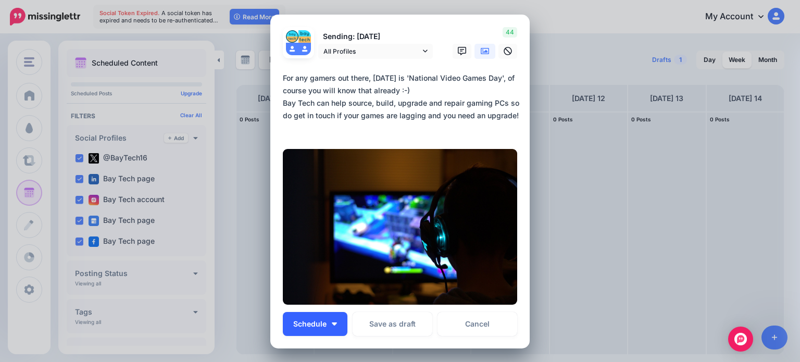
click at [333, 325] on img "button" at bounding box center [334, 323] width 5 height 3
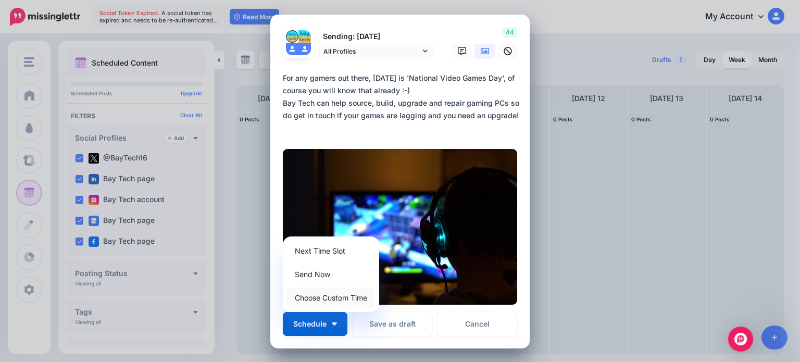
click at [329, 300] on link "Choose Custom Time" at bounding box center [331, 298] width 88 height 20
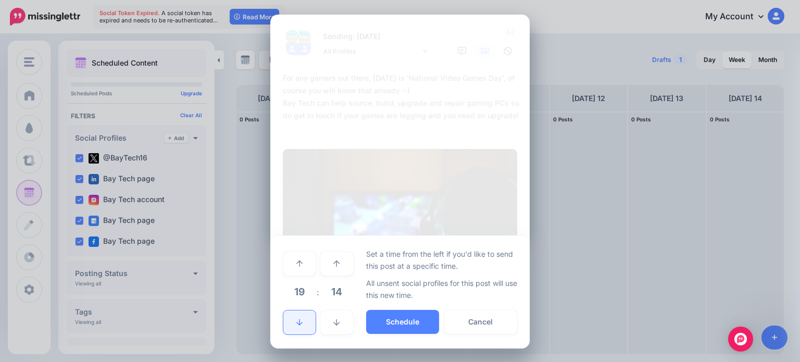
click at [296, 323] on icon at bounding box center [299, 322] width 6 height 7
click at [412, 316] on button "Schedule" at bounding box center [402, 322] width 73 height 24
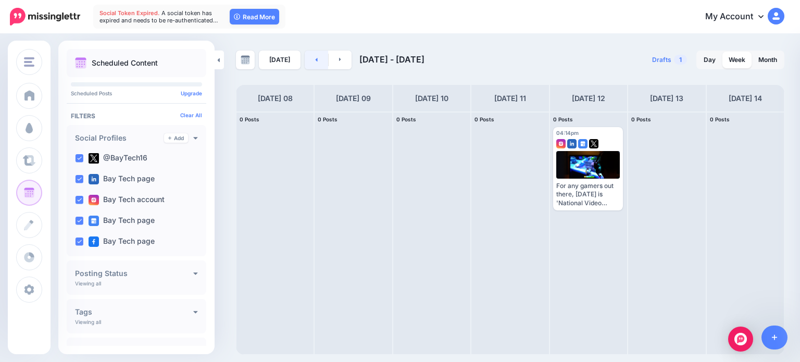
click at [314, 65] on link at bounding box center [316, 60] width 23 height 19
